Goal: Task Accomplishment & Management: Manage account settings

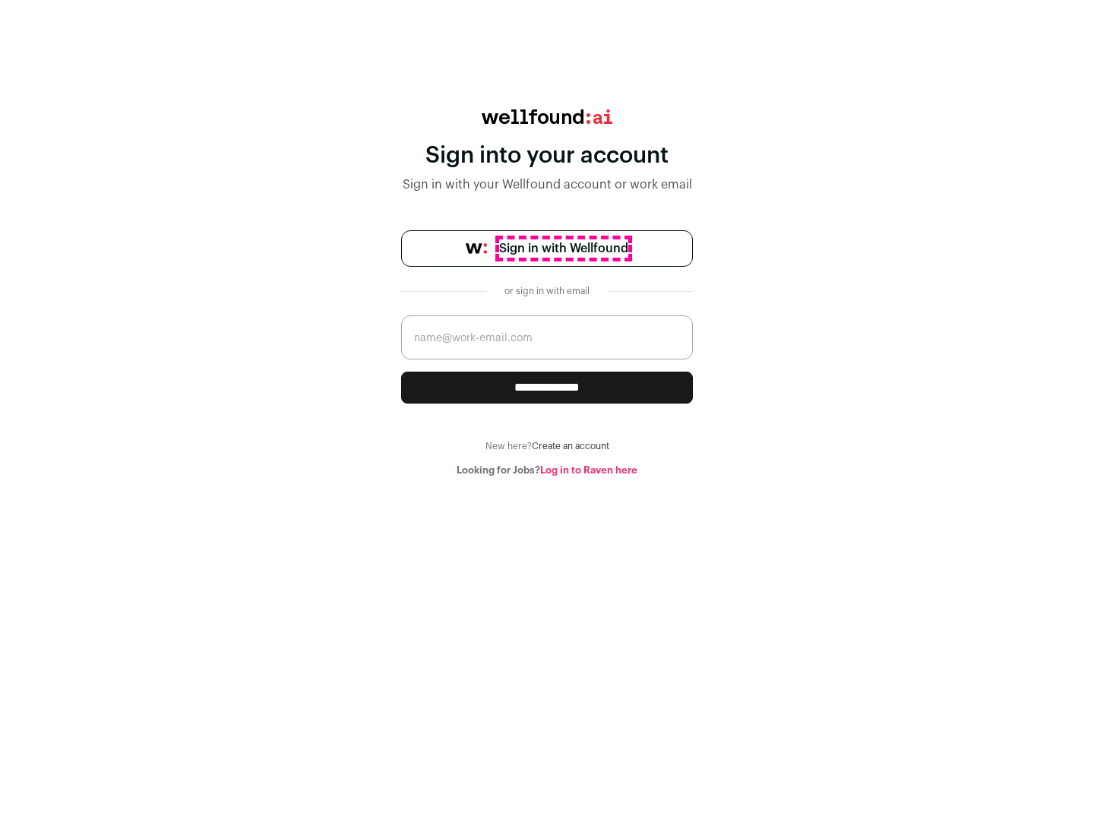
click at [563, 248] on span "Sign in with Wellfound" at bounding box center [563, 248] width 129 height 18
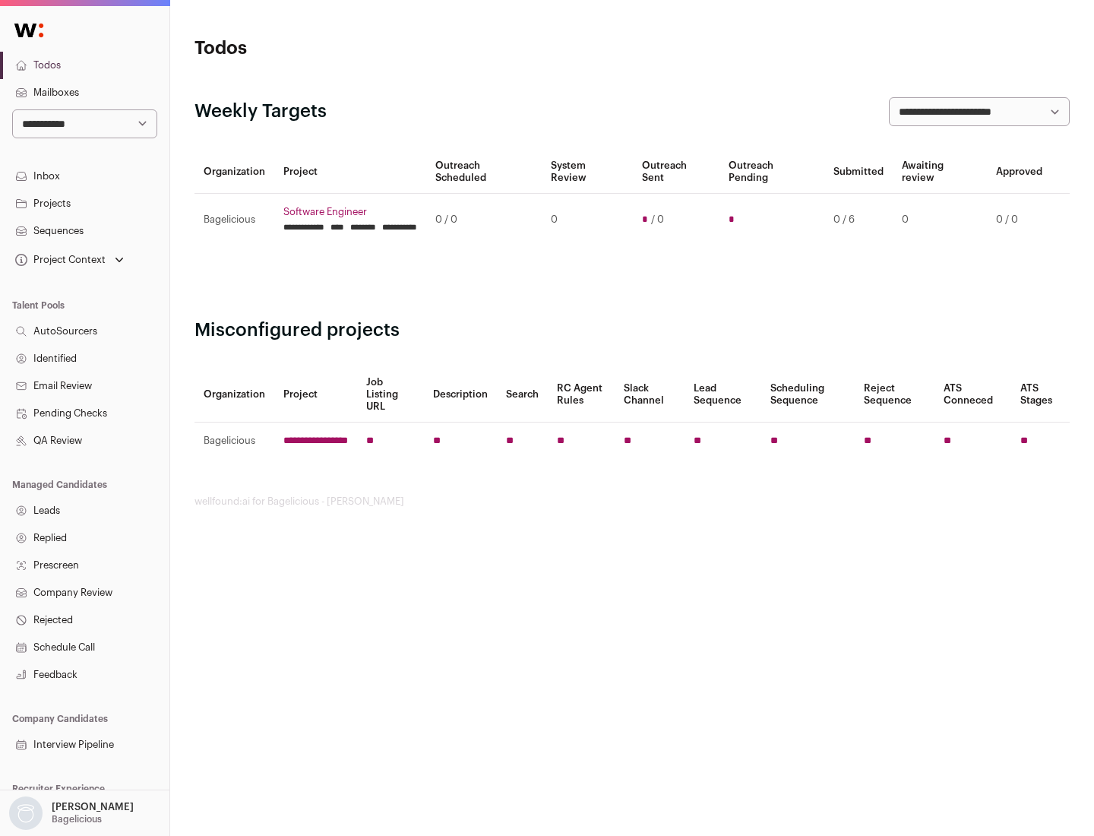
click at [84, 203] on link "Projects" at bounding box center [84, 203] width 169 height 27
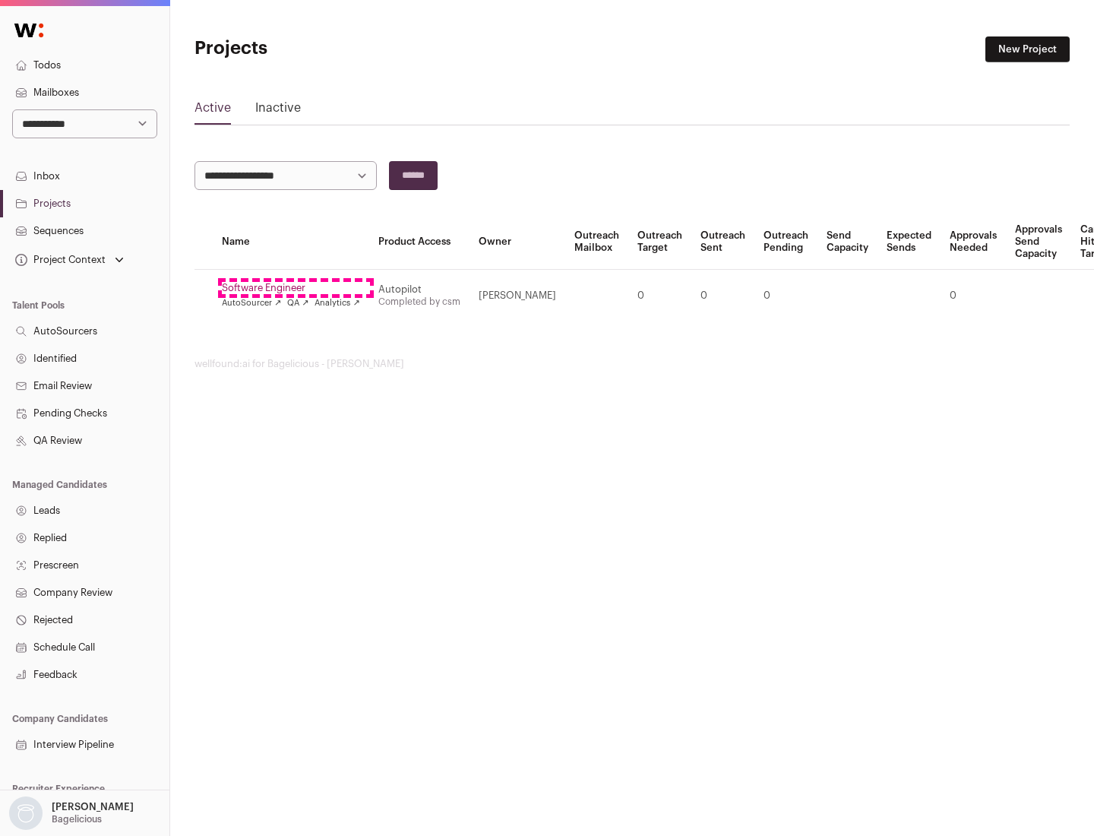
click at [296, 288] on link "Software Engineer" at bounding box center [291, 288] width 138 height 12
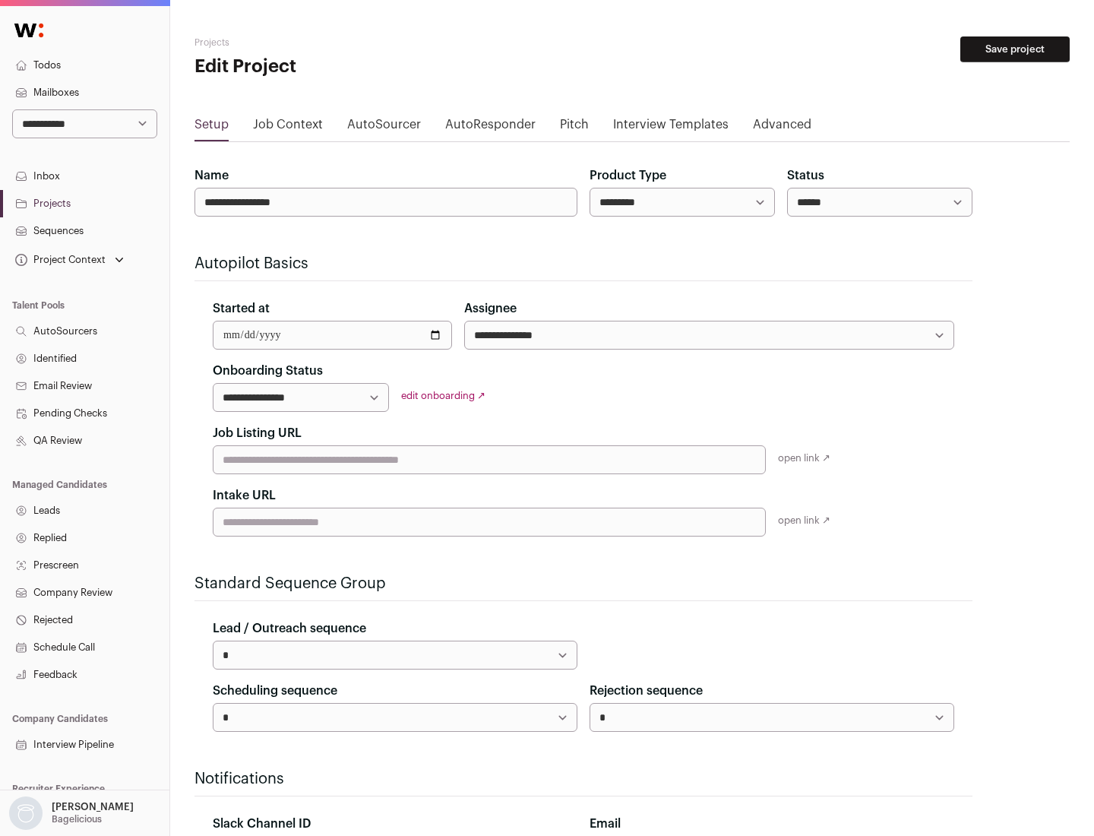
click at [1015, 49] on button "Save project" at bounding box center [1014, 49] width 109 height 26
